Goal: Navigation & Orientation: Understand site structure

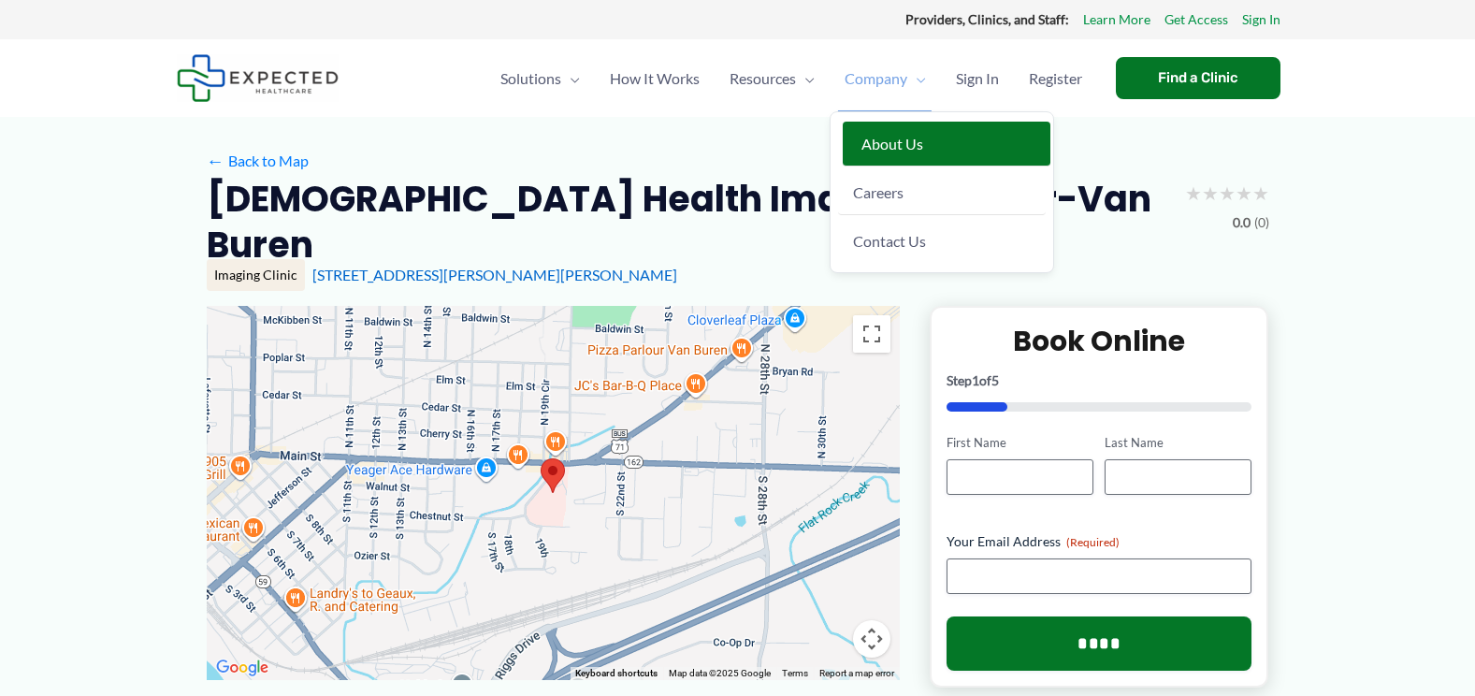
click at [891, 138] on span "About Us" at bounding box center [893, 144] width 62 height 18
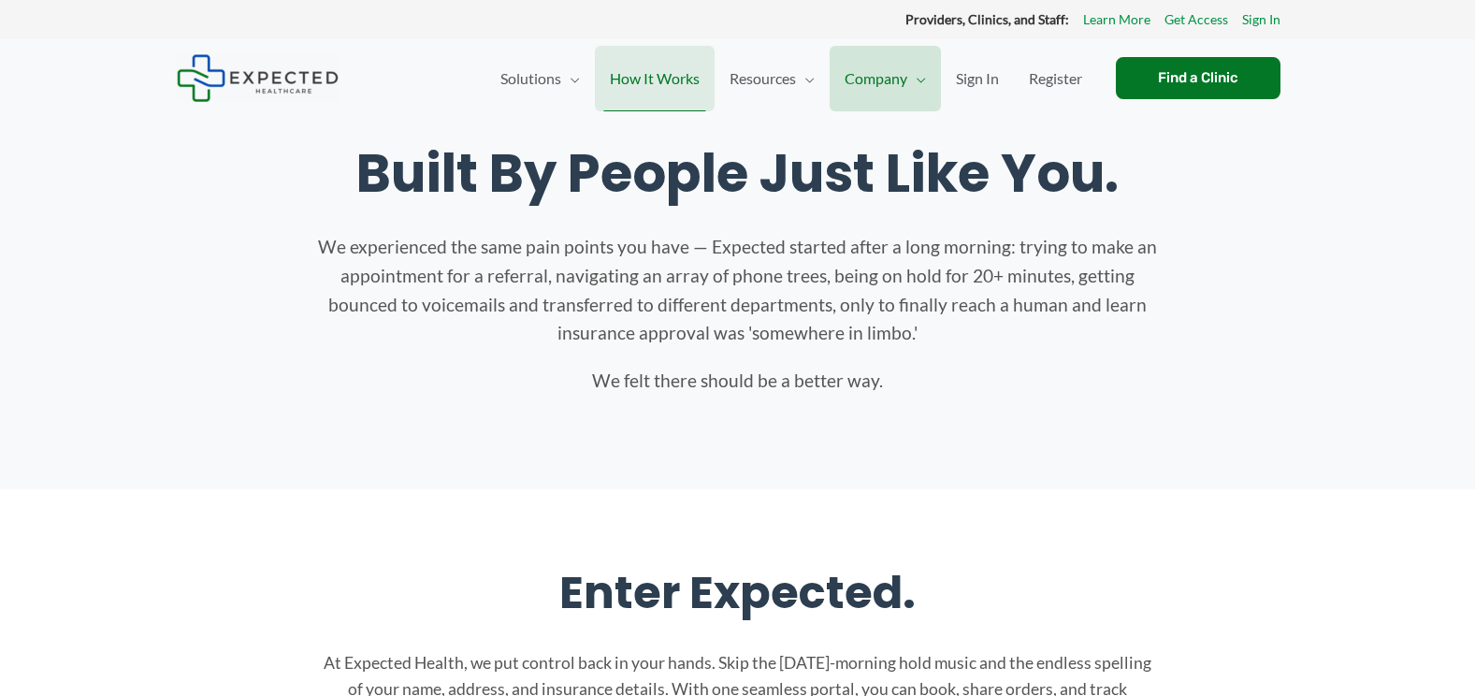
click at [675, 75] on span "How It Works" at bounding box center [655, 78] width 90 height 65
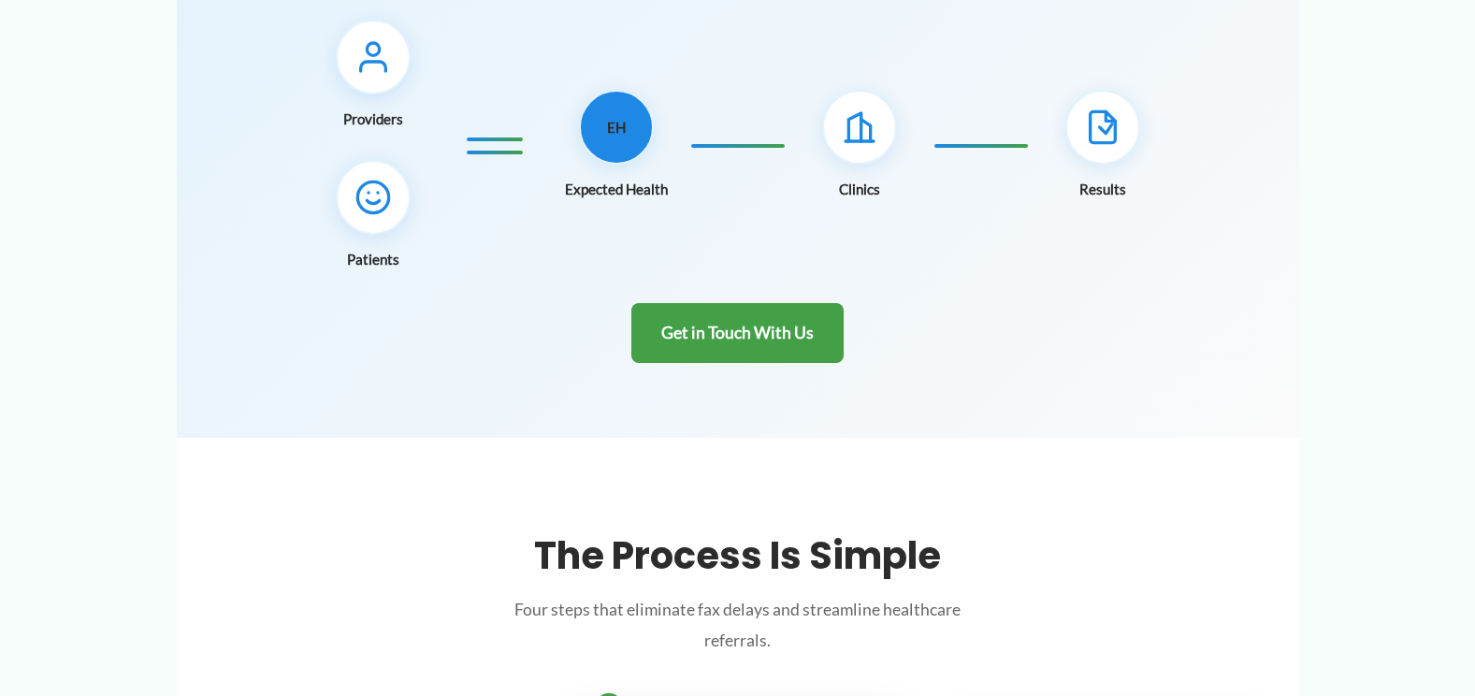
scroll to position [187, 0]
